Goal: Communication & Community: Share content

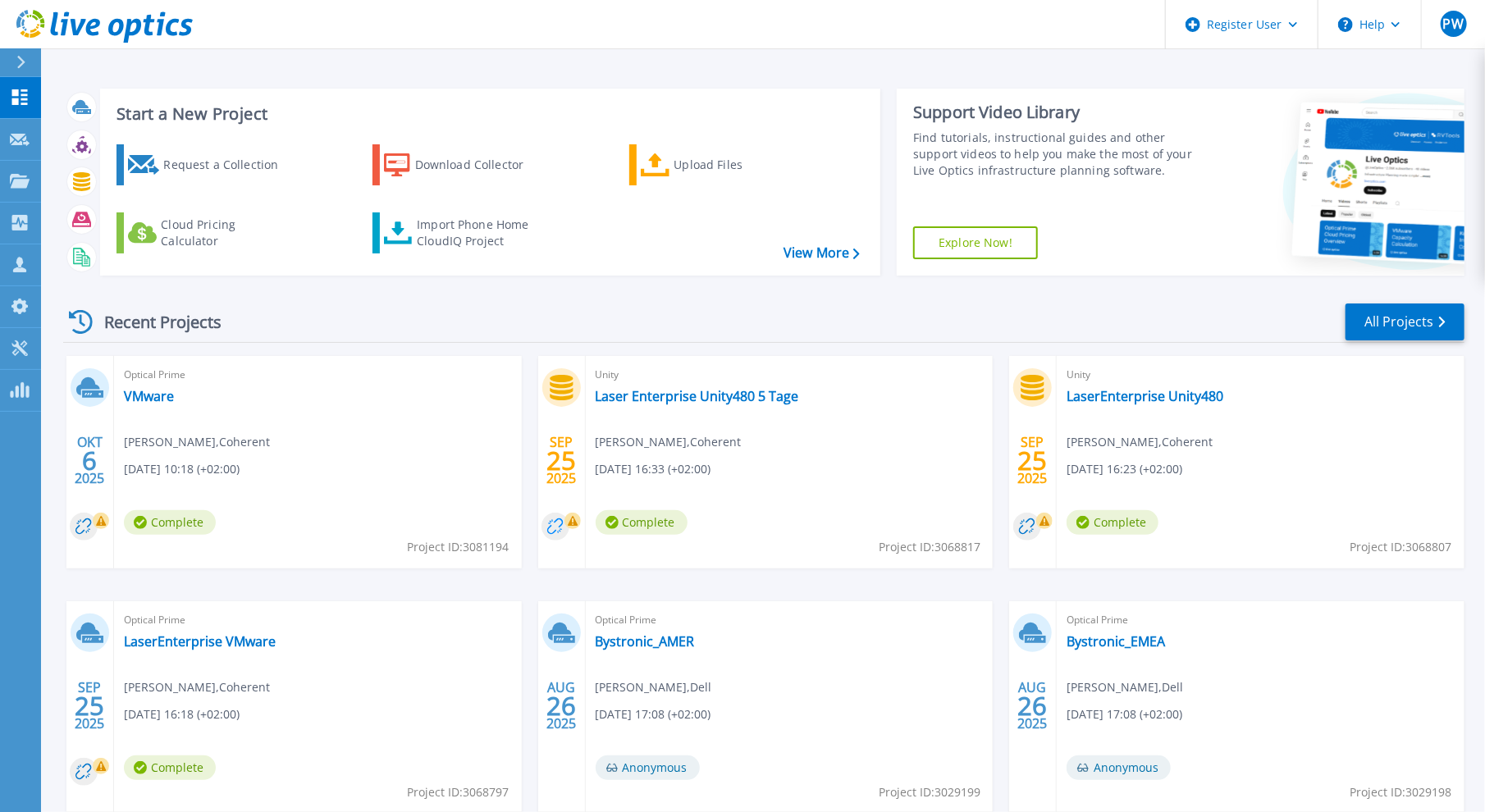
click at [550, 525] on circle at bounding box center [555, 526] width 28 height 28
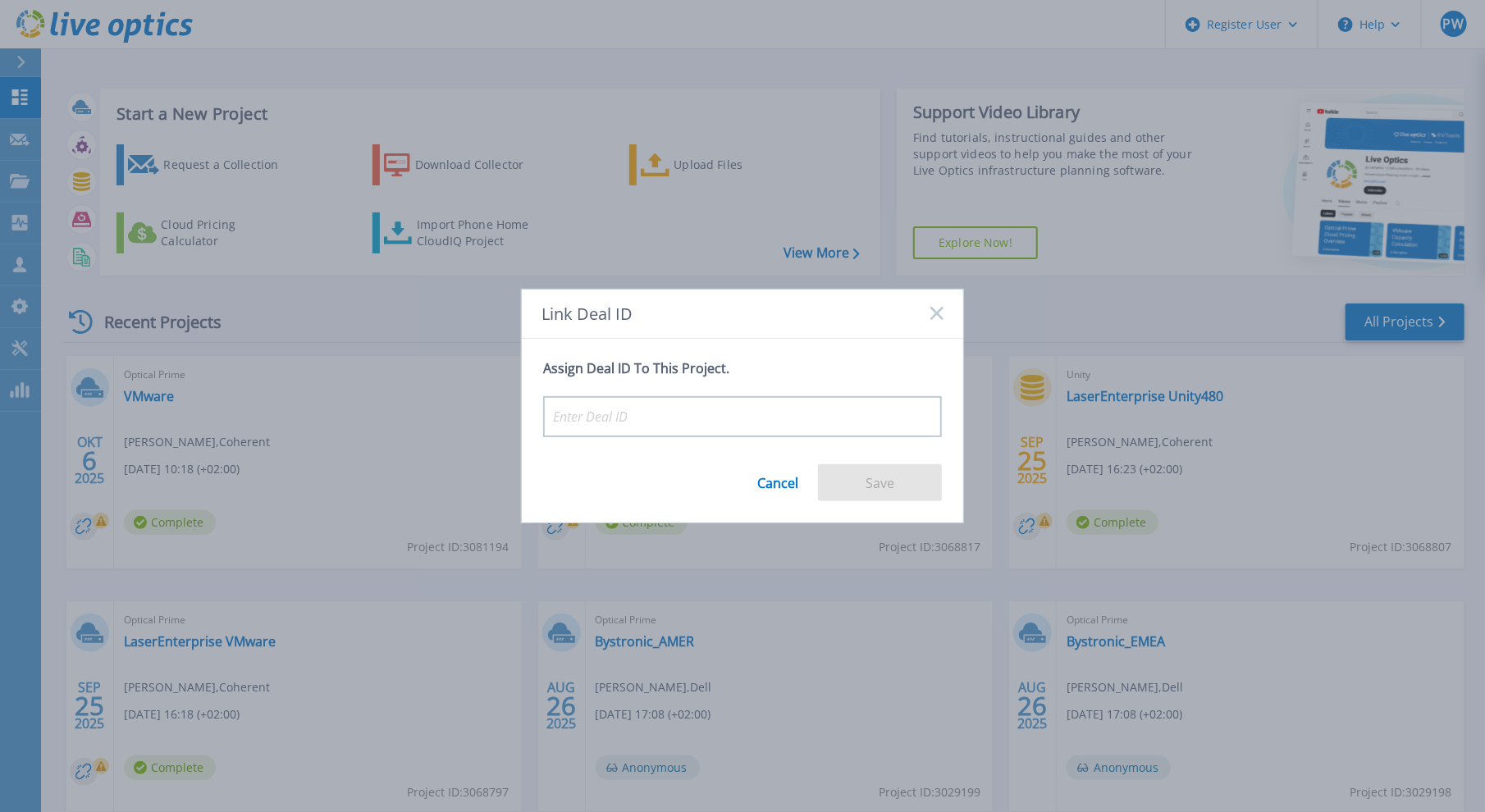
click at [786, 476] on link "Cancel" at bounding box center [777, 476] width 41 height 27
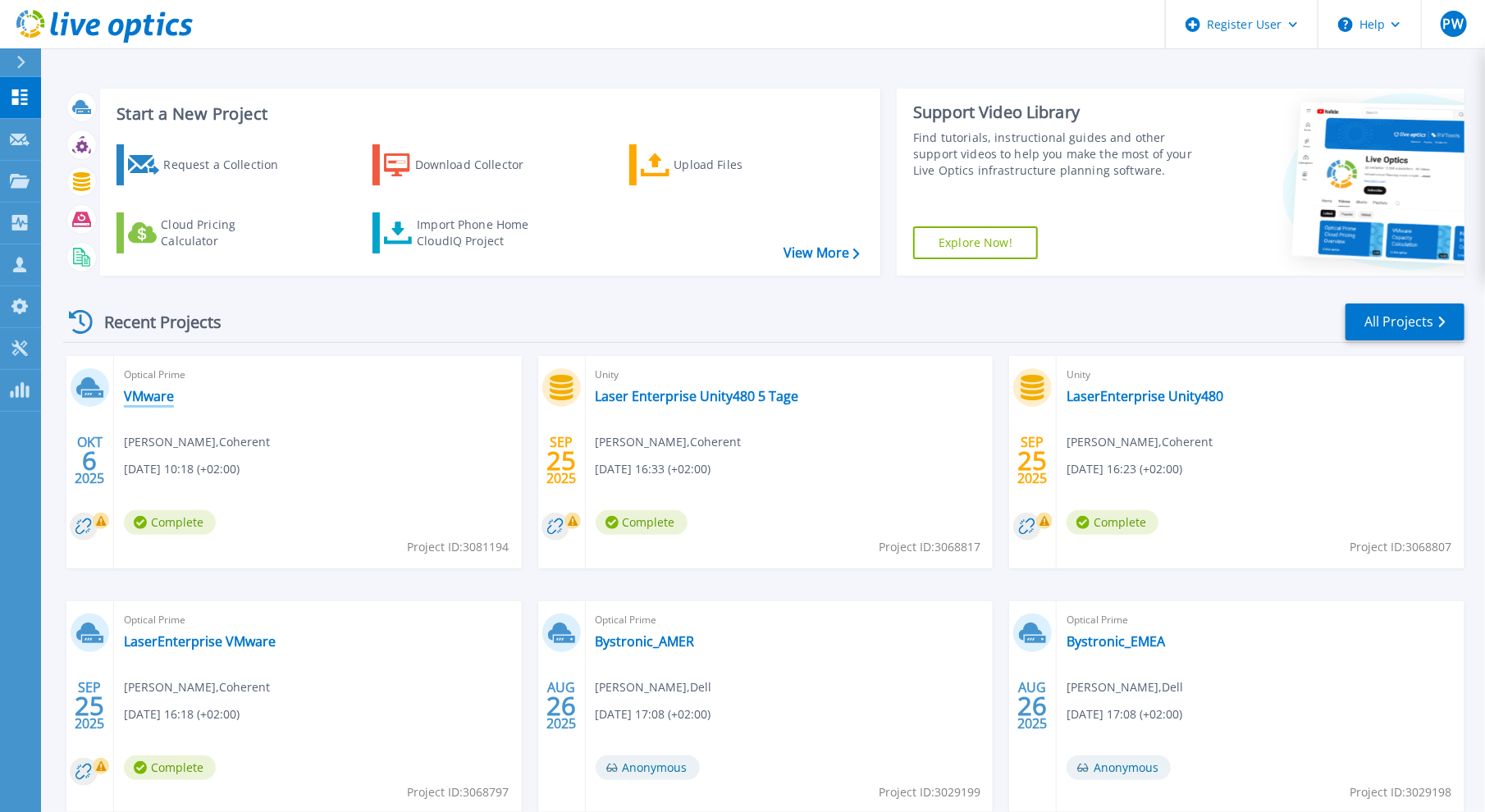
click at [136, 396] on link "VMware" at bounding box center [149, 396] width 50 height 17
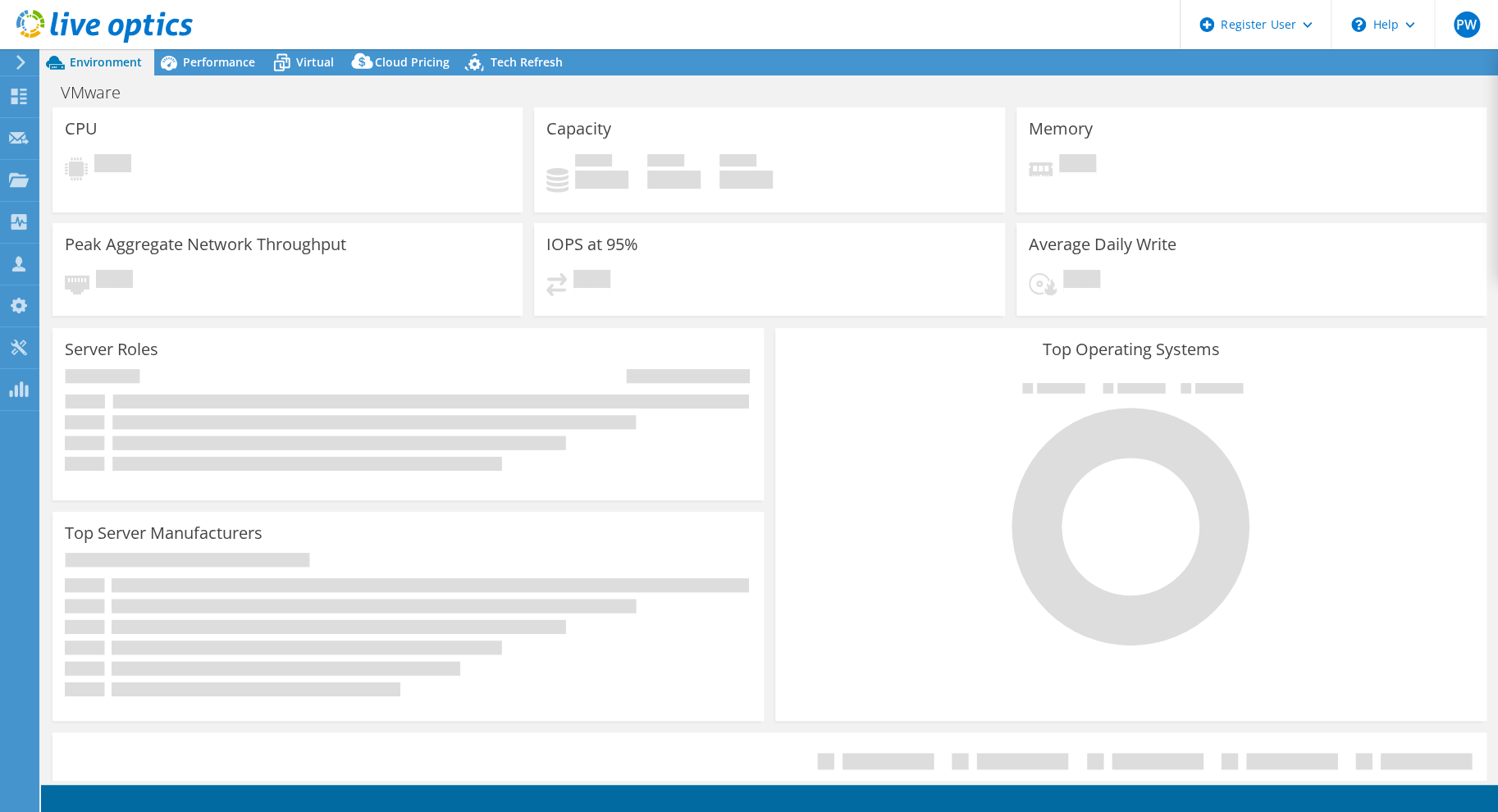
select select "USD"
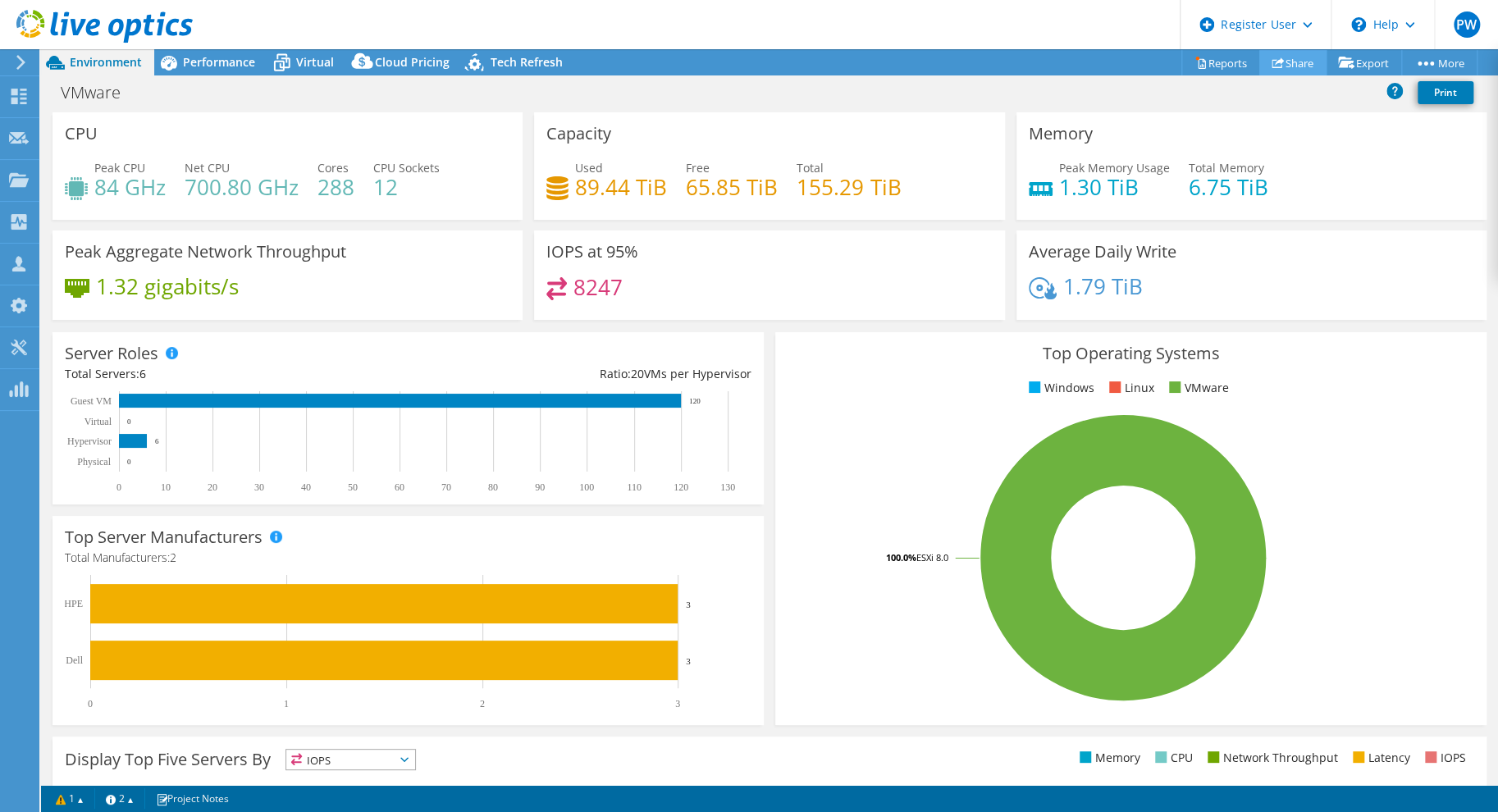
click at [1292, 65] on link "Share" at bounding box center [1293, 63] width 67 height 25
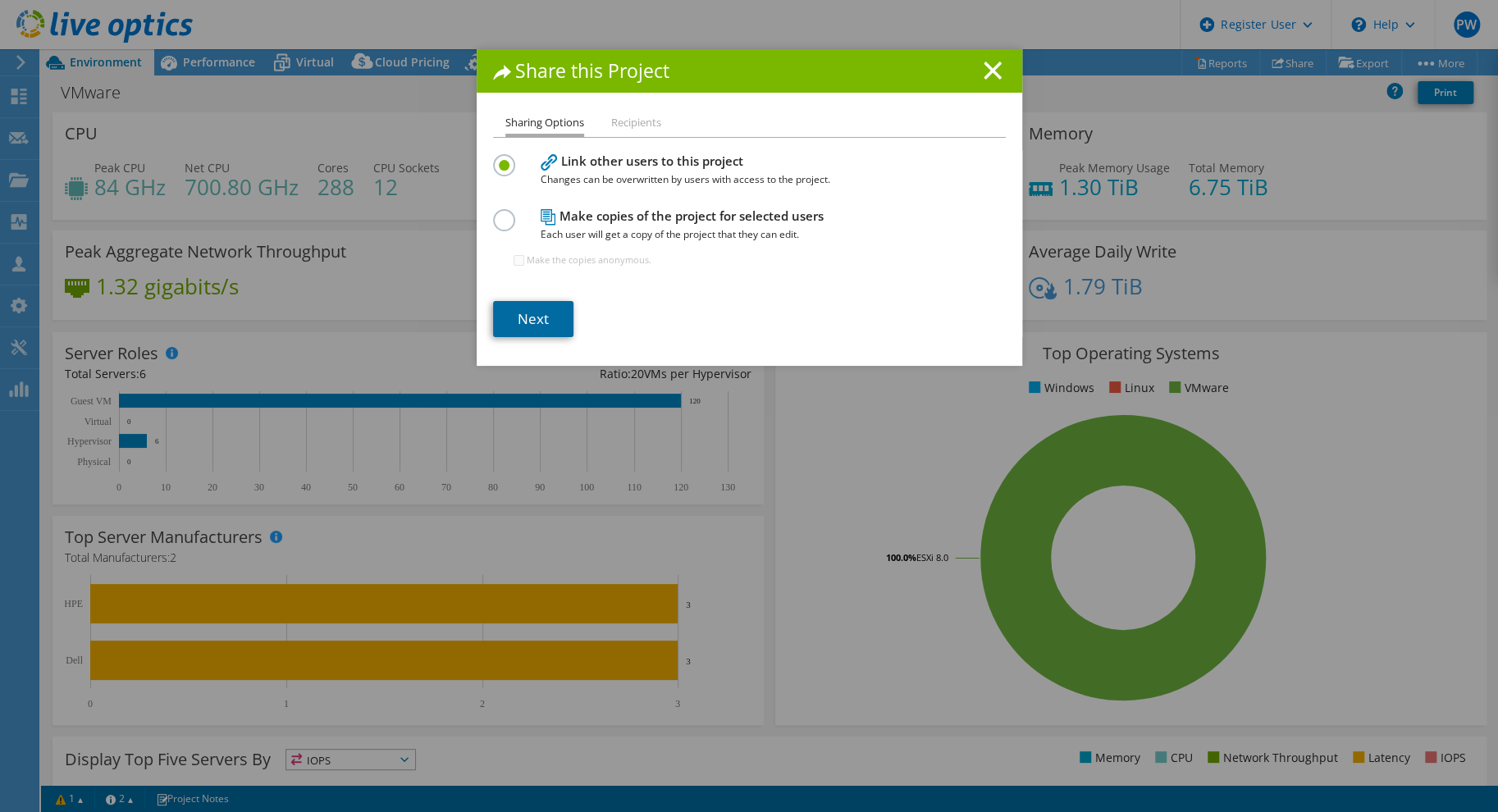
click at [537, 315] on link "Next" at bounding box center [534, 319] width 81 height 36
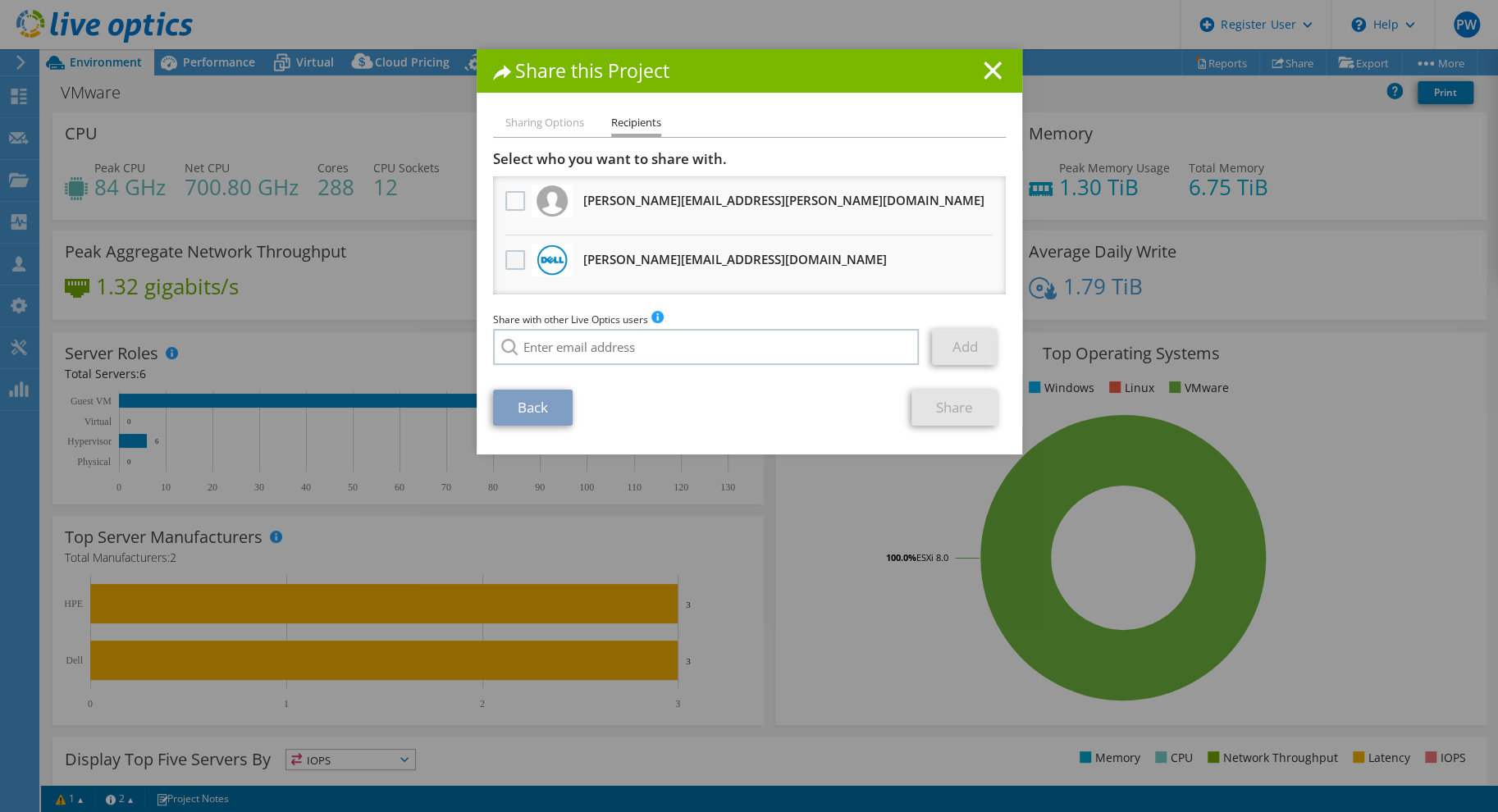
click at [507, 263] on label at bounding box center [517, 259] width 23 height 19
click at [0, 0] on input "checkbox" at bounding box center [0, 0] width 0 height 0
click at [932, 415] on link "Share" at bounding box center [954, 407] width 86 height 36
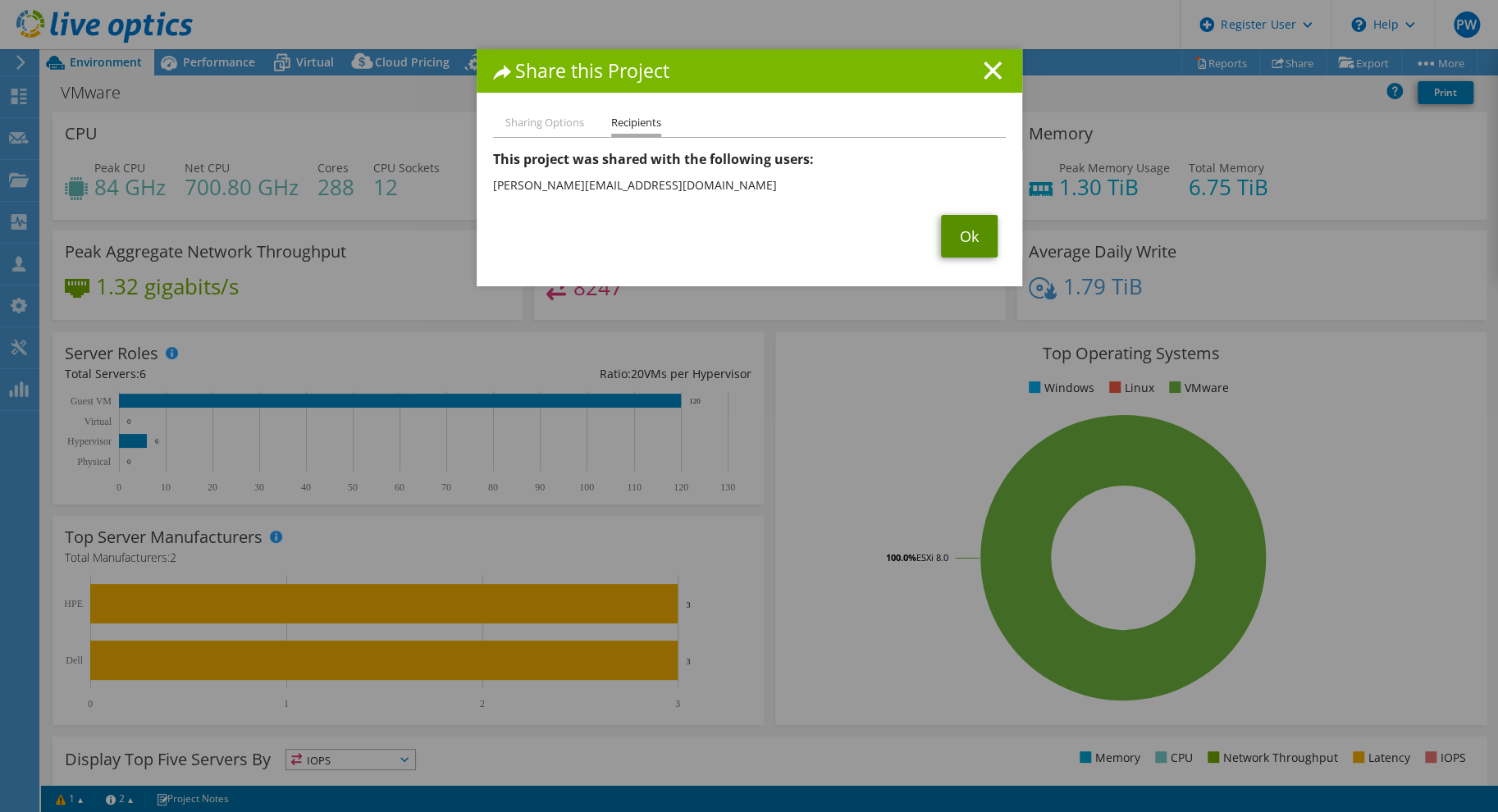
click at [961, 238] on link "Ok" at bounding box center [968, 236] width 56 height 43
